Goal: Check status

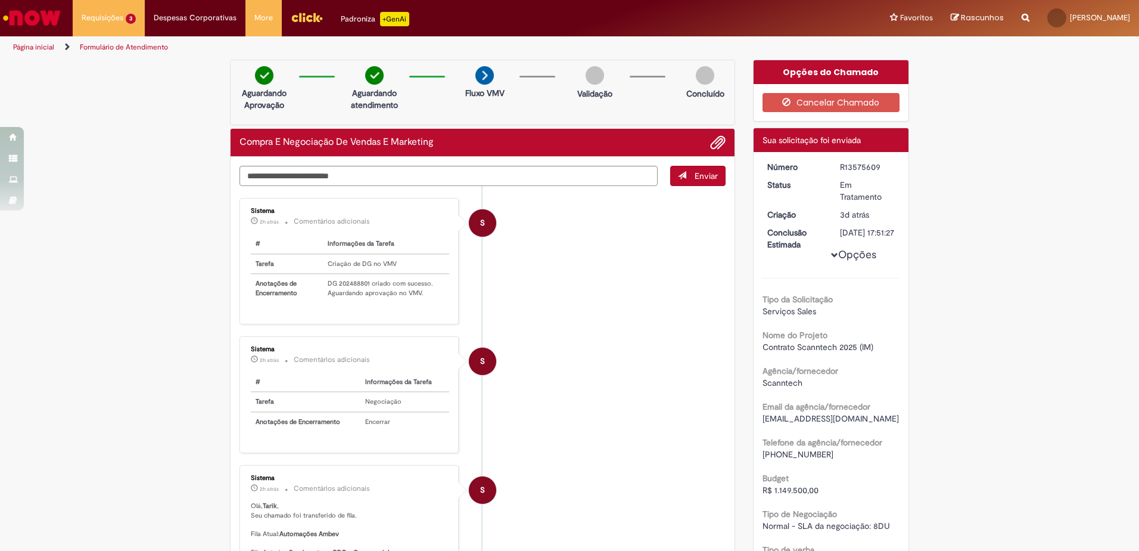
click at [347, 287] on td "DG 202488801 criado com sucesso. Aguardando aprovação no VMV." at bounding box center [386, 288] width 126 height 29
click at [348, 284] on td "DG 202488801 criado com sucesso. Aguardando aprovação no VMV." at bounding box center [386, 288] width 126 height 29
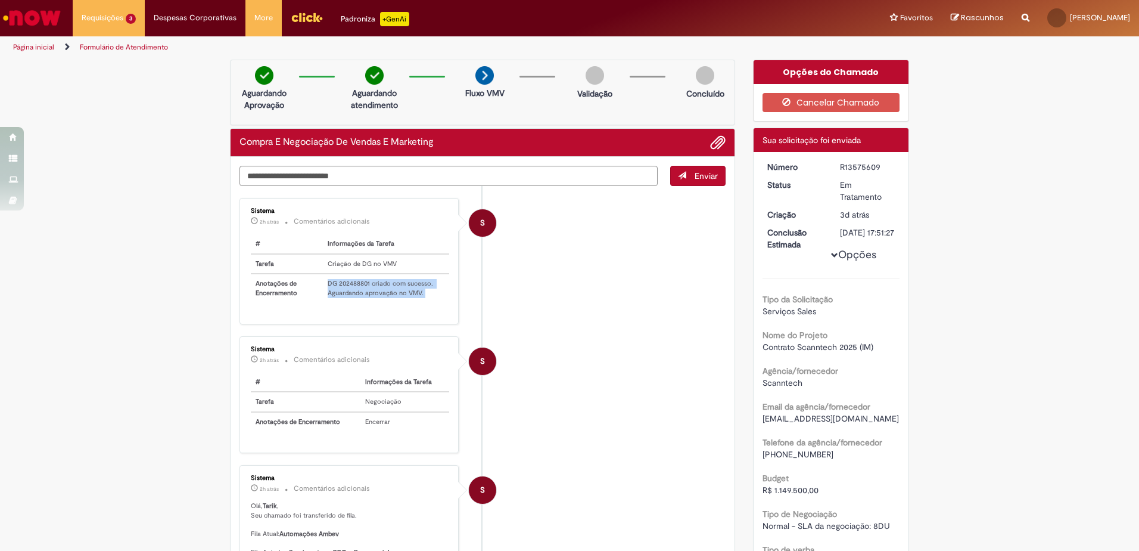
click at [348, 284] on td "DG 202488801 criado com sucesso. Aguardando aprovação no VMV." at bounding box center [386, 288] width 126 height 29
drag, startPoint x: 348, startPoint y: 284, endPoint x: 335, endPoint y: 313, distance: 31.8
click at [335, 315] on div "Sistema 2h atrás 2 horas atrás Comentários adicionais # Informações da Tarefa T…" at bounding box center [349, 260] width 212 height 119
click at [352, 282] on td "DG 202488801 criado com sucesso. Aguardando aprovação no VMV." at bounding box center [386, 288] width 126 height 29
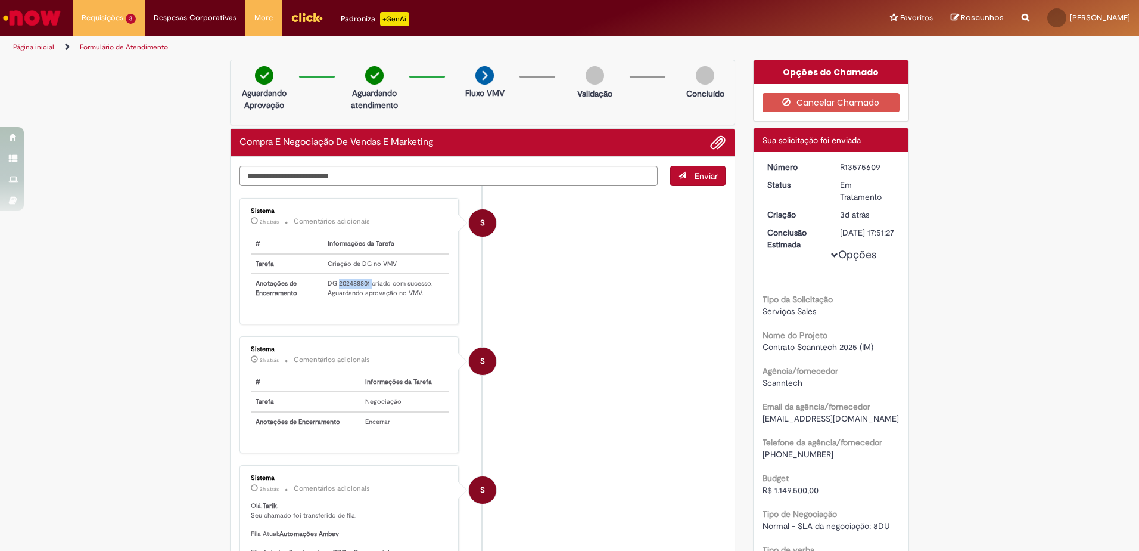
copy td "202488801"
